Goal: Information Seeking & Learning: Learn about a topic

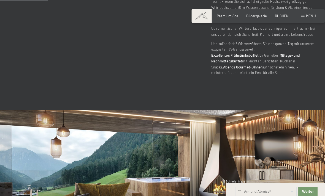
scroll to position [368, 0]
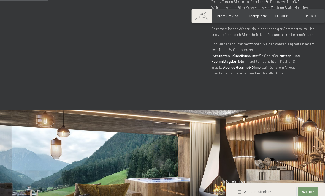
click at [299, 15] on span "Menü" at bounding box center [302, 15] width 9 height 4
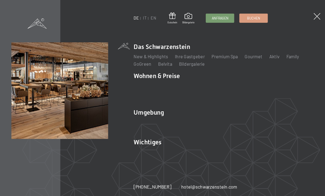
click at [268, 55] on link "Aktiv" at bounding box center [267, 54] width 10 height 5
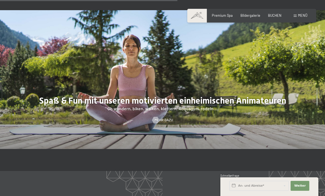
scroll to position [644, 0]
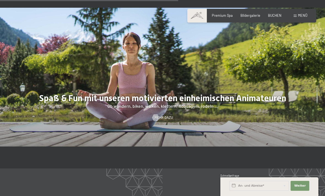
click at [165, 106] on div at bounding box center [162, 77] width 325 height 139
click at [168, 115] on span "Mehr dazu" at bounding box center [163, 117] width 18 height 5
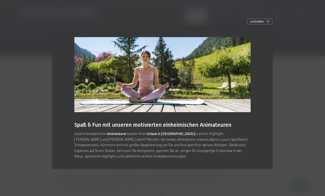
scroll to position [903, 0]
click at [265, 24] on div "schließen" at bounding box center [260, 21] width 26 height 6
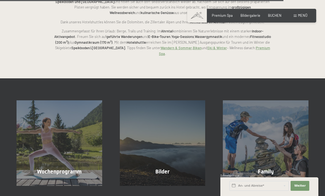
scroll to position [1049, 0]
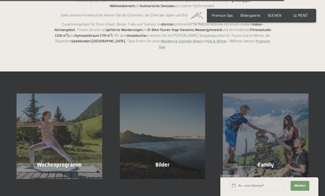
click at [37, 119] on div "Wochenprogramm Mehr erfahren" at bounding box center [59, 137] width 103 height 86
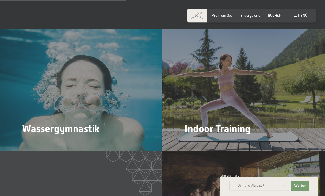
scroll to position [684, 0]
click at [195, 141] on span "Mehr dazu" at bounding box center [196, 143] width 18 height 5
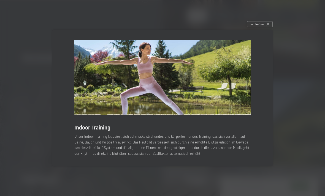
scroll to position [876, 0]
click at [262, 26] on span "schließen" at bounding box center [256, 24] width 13 height 5
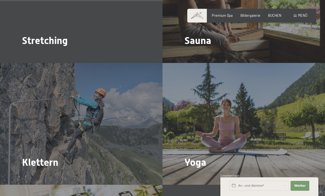
scroll to position [894, 0]
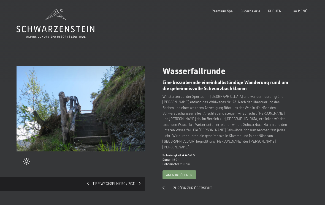
click at [200, 186] on span "Zurück zur Übersicht" at bounding box center [192, 188] width 39 height 4
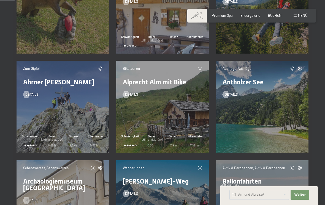
scroll to position [321, 0]
click at [280, 115] on div "Ausflüge, Ausflüge Antholzer See Details" at bounding box center [262, 107] width 92 height 92
click at [254, 81] on span "Antholzer See" at bounding box center [242, 82] width 41 height 8
click at [273, 91] on div "Details" at bounding box center [261, 91] width 79 height 12
click at [234, 95] on span "Details" at bounding box center [231, 94] width 13 height 5
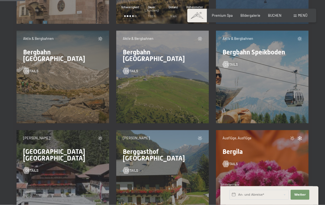
scroll to position [552, 0]
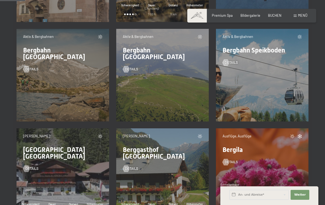
click at [169, 72] on div "Aktiv & Bergbahnen Bergbahn Kronplatz Details" at bounding box center [162, 75] width 92 height 92
click at [128, 66] on div at bounding box center [126, 69] width 4 height 7
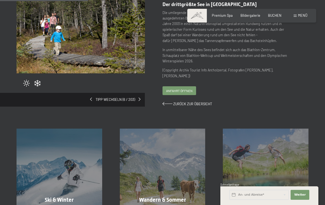
scroll to position [78, 0]
click at [188, 88] on span "Anfahrt öffnen" at bounding box center [179, 90] width 26 height 5
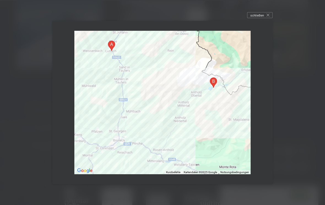
scroll to position [219, 0]
click at [265, 17] on div "schließen" at bounding box center [260, 15] width 26 height 6
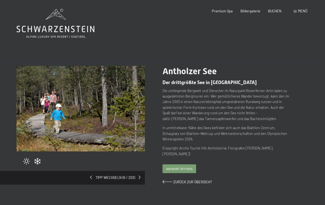
scroll to position [4, 0]
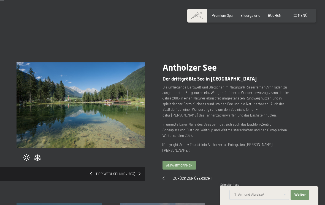
click at [141, 174] on div "Tipp wechseln (6 / 203)" at bounding box center [72, 175] width 145 height 14
click at [143, 172] on div "Tipp wechseln (6 / 203)" at bounding box center [72, 175] width 145 height 14
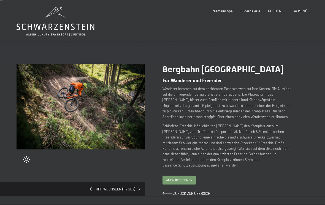
scroll to position [2, 0]
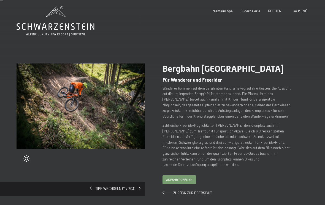
click at [189, 178] on span "Anfahrt öffnen" at bounding box center [179, 180] width 26 height 5
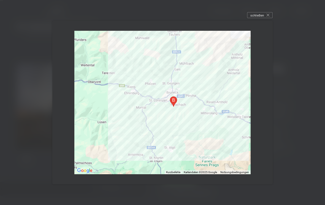
click at [263, 15] on span "schließen" at bounding box center [256, 15] width 13 height 5
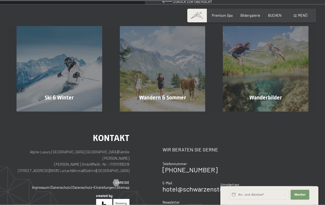
scroll to position [196, 0]
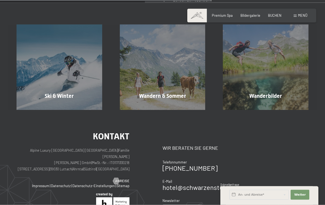
click at [190, 86] on div "Wandern & [PERSON_NAME] erfahren" at bounding box center [162, 68] width 103 height 86
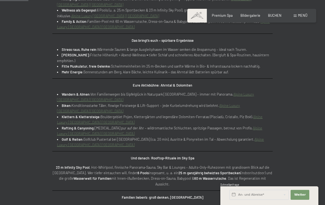
scroll to position [296, 0]
click at [200, 13] on span at bounding box center [197, 16] width 20 height 14
